Goal: Transaction & Acquisition: Purchase product/service

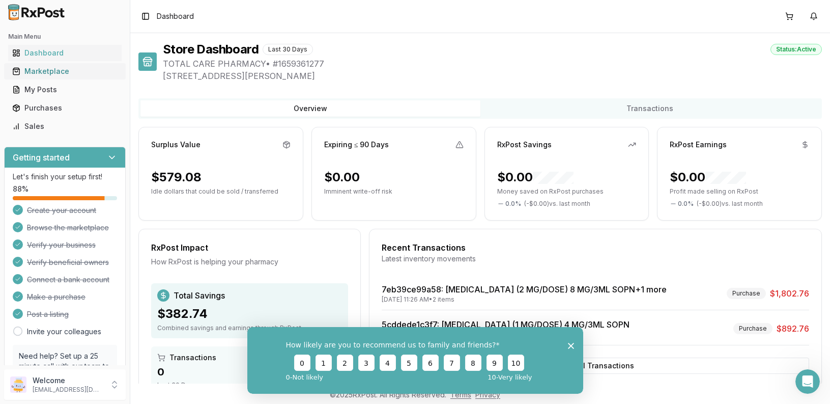
click at [57, 72] on div "Marketplace" at bounding box center [64, 71] width 105 height 10
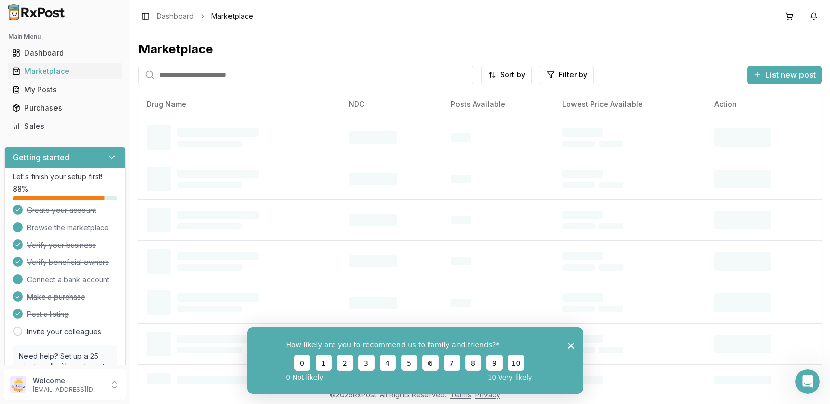
click at [267, 73] on input "search" at bounding box center [305, 75] width 335 height 18
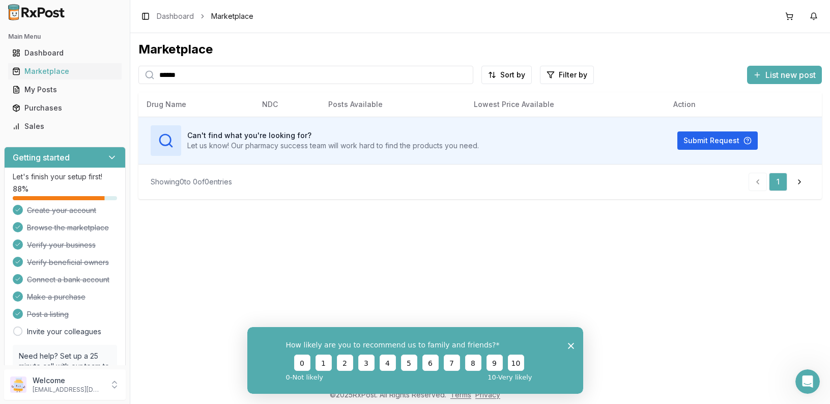
click at [572, 345] on polygon "Close survey" at bounding box center [571, 345] width 6 height 6
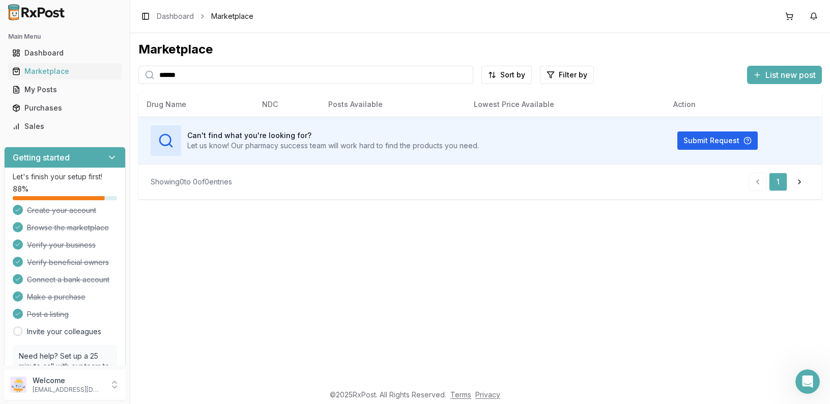
drag, startPoint x: 165, startPoint y: 67, endPoint x: 14, endPoint y: 2, distance: 164.5
click at [138, 66] on input "******" at bounding box center [305, 75] width 335 height 18
type input "*******"
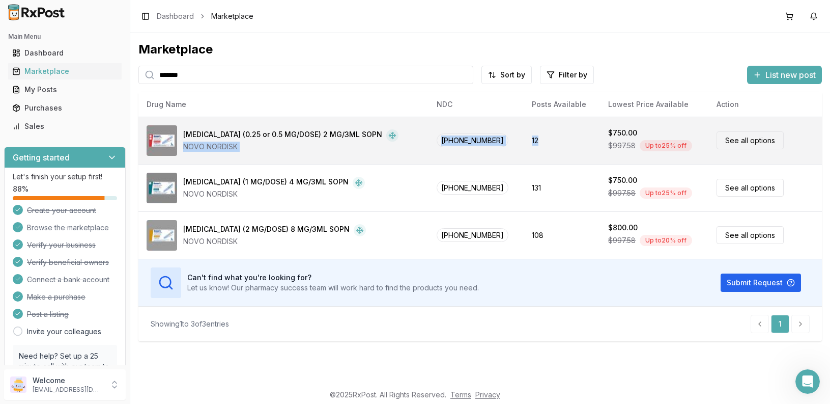
drag, startPoint x: 193, startPoint y: 114, endPoint x: 583, endPoint y: 161, distance: 392.9
click at [583, 161] on table "Drug Name NDC Posts Available Lowest Price Available Action Ozempic (0.25 or 0.…" at bounding box center [480, 199] width 684 height 214
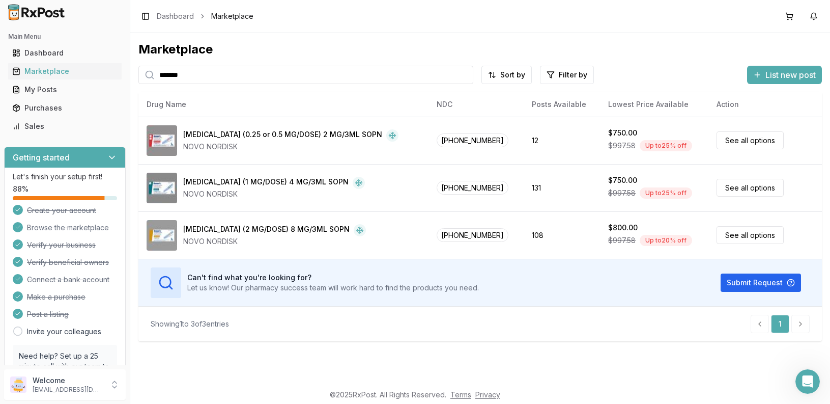
click at [569, 324] on div "Showing 1 to 3 of 3 entries 1" at bounding box center [480, 324] width 659 height 18
click at [571, 316] on div "Showing 1 to 3 of 3 entries 1" at bounding box center [480, 324] width 659 height 18
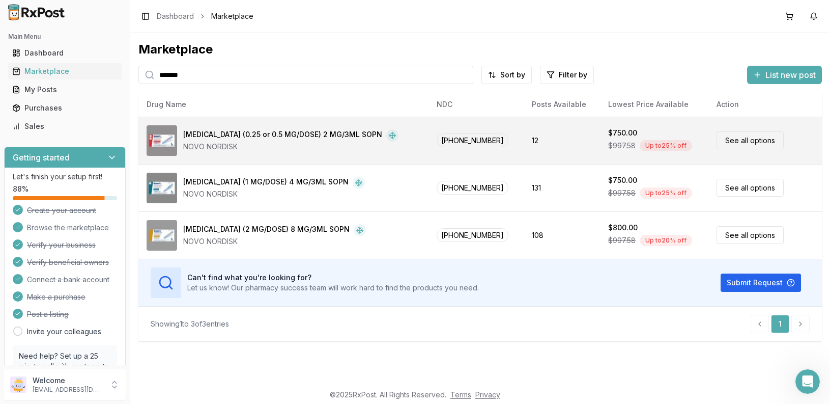
click at [758, 140] on link "See all options" at bounding box center [750, 140] width 67 height 18
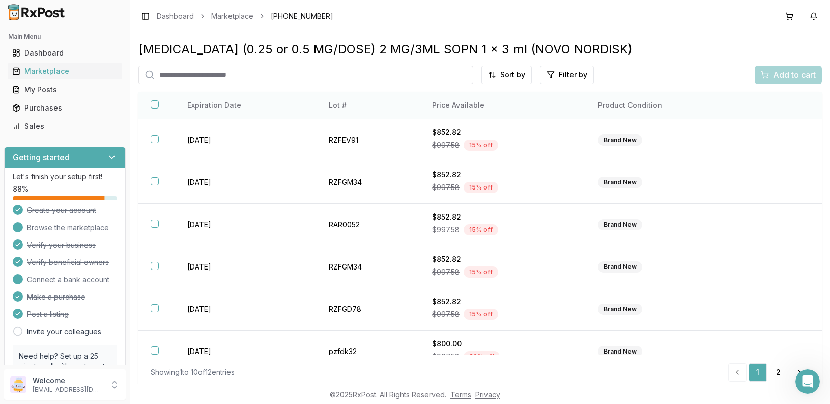
click at [471, 106] on th "Price Available" at bounding box center [503, 105] width 166 height 27
click at [503, 76] on html "Main Menu Dashboard Marketplace My Posts Purchases Sales Getting started Let's …" at bounding box center [415, 202] width 830 height 404
click at [469, 111] on div "Price (Low to High)" at bounding box center [476, 113] width 97 height 16
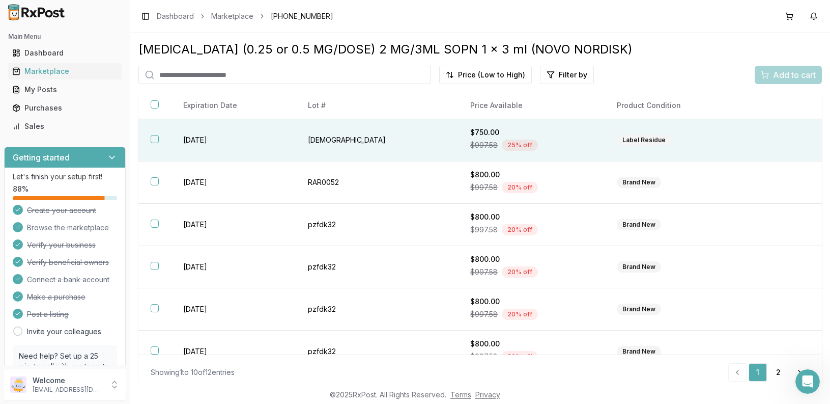
click at [617, 142] on div "Label Residue" at bounding box center [644, 139] width 54 height 11
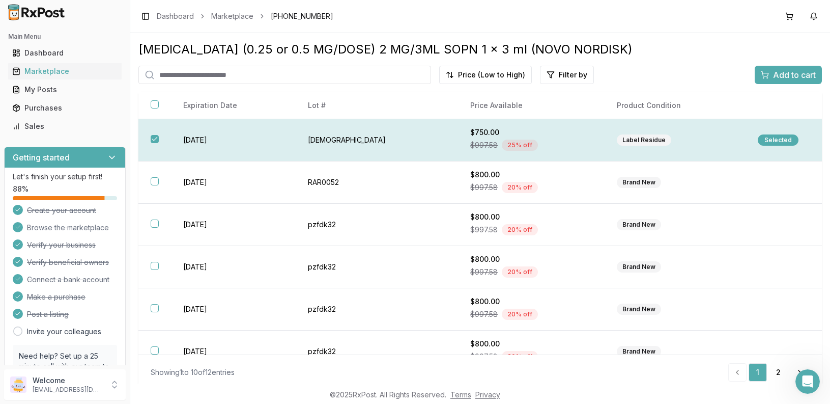
click at [770, 138] on div "Selected" at bounding box center [778, 139] width 41 height 11
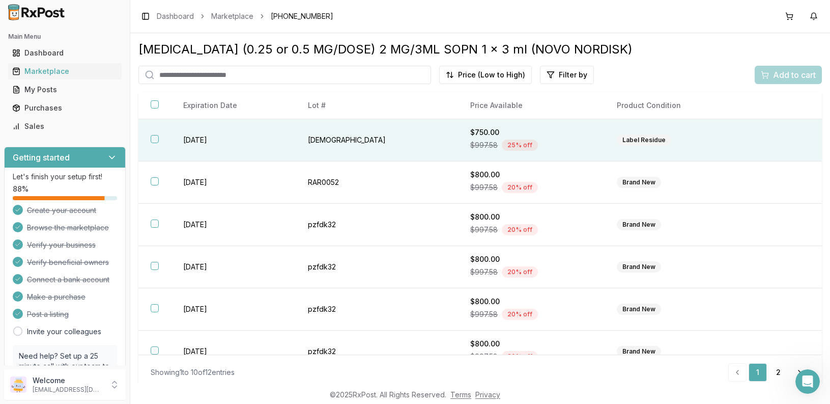
click at [626, 144] on div "Label Residue" at bounding box center [644, 139] width 54 height 11
click at [758, 141] on div "Selected" at bounding box center [778, 139] width 41 height 11
click at [155, 140] on button "button" at bounding box center [155, 139] width 8 height 8
click at [764, 73] on div "Add to cart" at bounding box center [788, 75] width 55 height 12
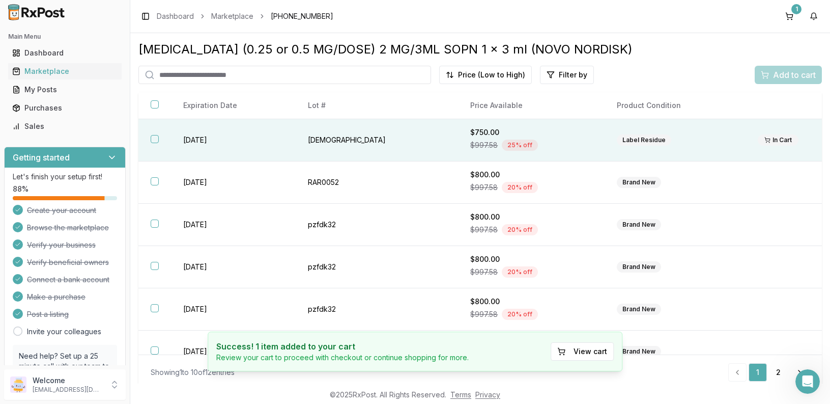
click at [152, 141] on button "button" at bounding box center [155, 139] width 8 height 8
click at [782, 80] on span "Add to cart" at bounding box center [794, 75] width 43 height 12
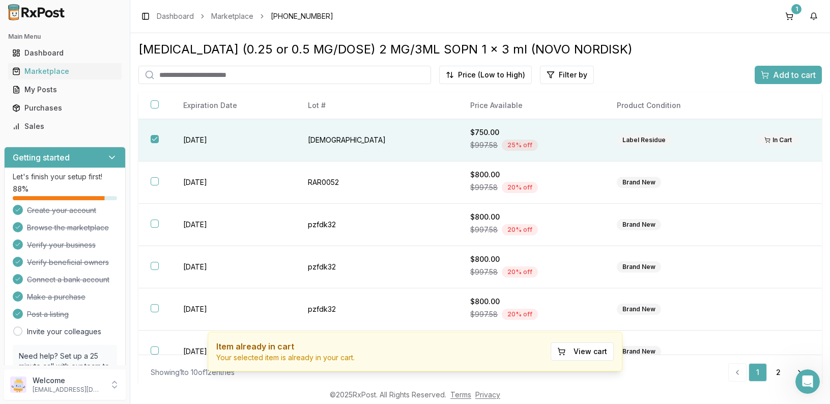
click at [295, 81] on input "search" at bounding box center [284, 75] width 293 height 18
type input "*******"
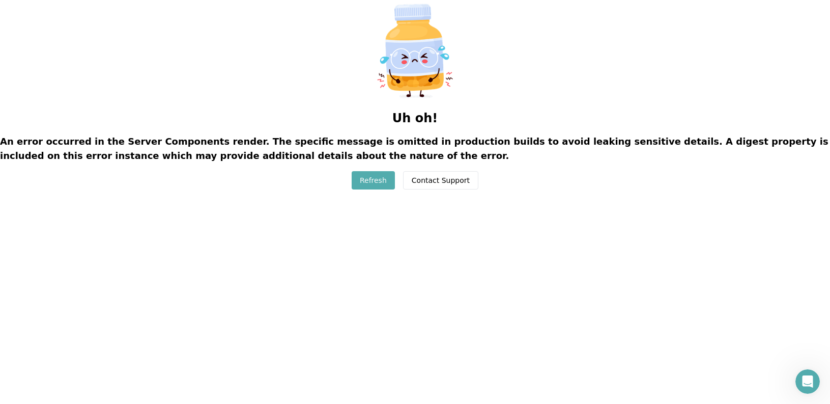
click at [357, 182] on button "Refresh" at bounding box center [373, 180] width 43 height 18
drag, startPoint x: 336, startPoint y: 176, endPoint x: 379, endPoint y: 178, distance: 43.8
click at [336, 176] on div "Uh oh! An error occurred in the Server Components render. The specific message …" at bounding box center [415, 94] width 830 height 189
click at [380, 178] on button "Refresh" at bounding box center [373, 180] width 43 height 18
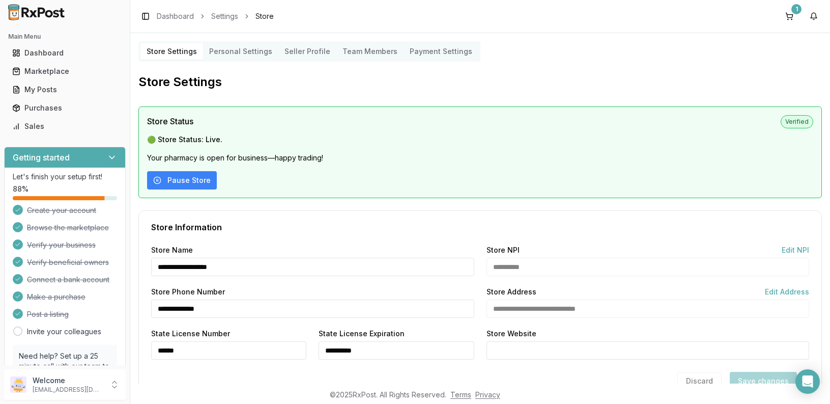
click at [188, 19] on link "Dashboard" at bounding box center [175, 16] width 37 height 10
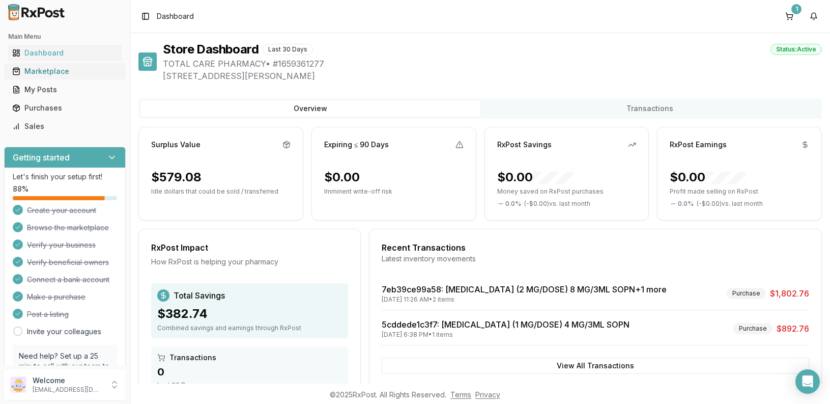
click at [58, 73] on div "Marketplace" at bounding box center [64, 71] width 105 height 10
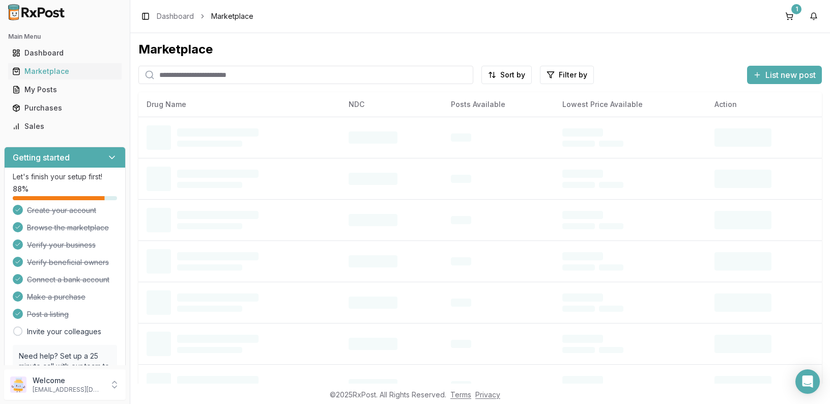
click at [229, 73] on input "search" at bounding box center [305, 75] width 335 height 18
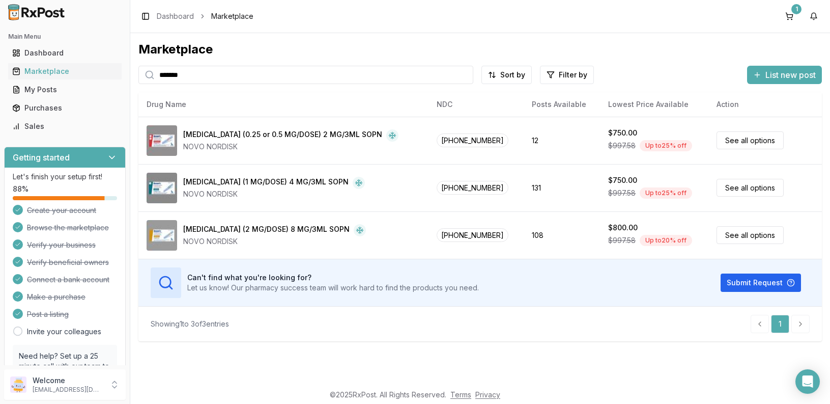
drag, startPoint x: 253, startPoint y: 79, endPoint x: -22, endPoint y: 60, distance: 275.6
click at [138, 66] on input "*******" at bounding box center [305, 75] width 335 height 18
click at [33, 73] on div "Marketplace" at bounding box center [64, 71] width 105 height 10
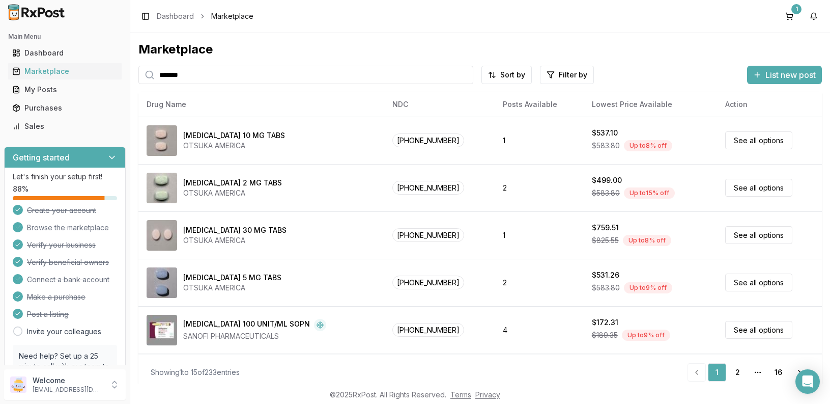
drag, startPoint x: 240, startPoint y: 72, endPoint x: 228, endPoint y: 69, distance: 12.6
click at [238, 72] on input "*******" at bounding box center [305, 75] width 335 height 18
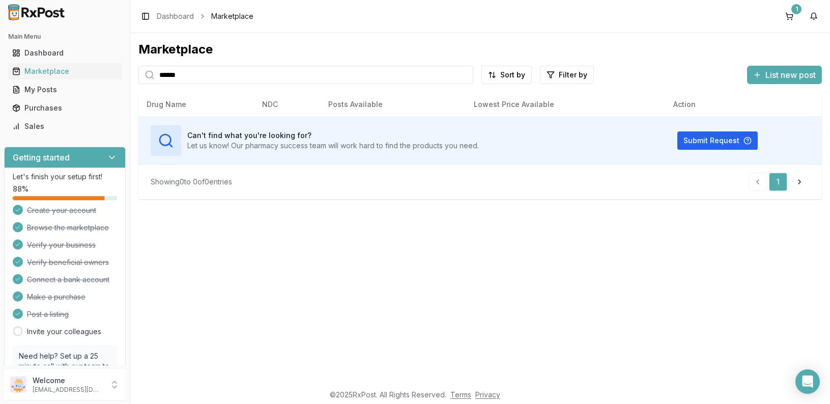
type input "******"
